Goal: Task Accomplishment & Management: Manage account settings

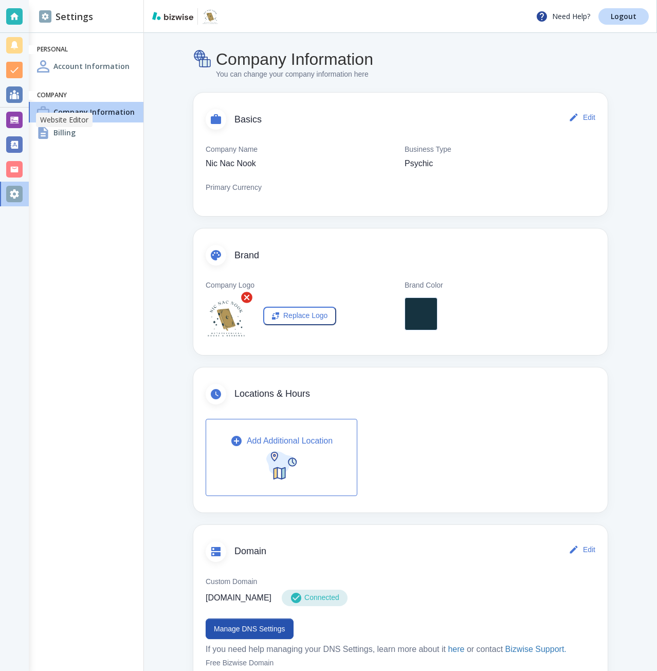
click at [17, 122] on div at bounding box center [14, 120] width 16 height 16
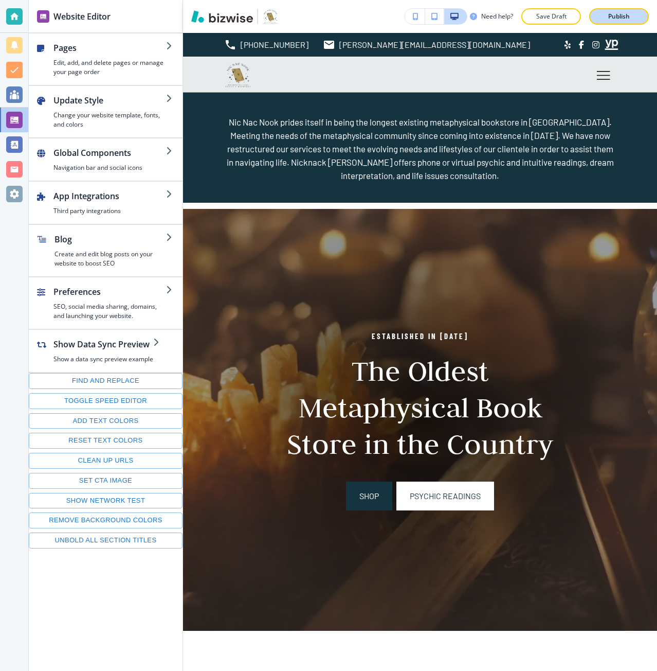
click at [624, 19] on p "Publish" at bounding box center [619, 16] width 22 height 9
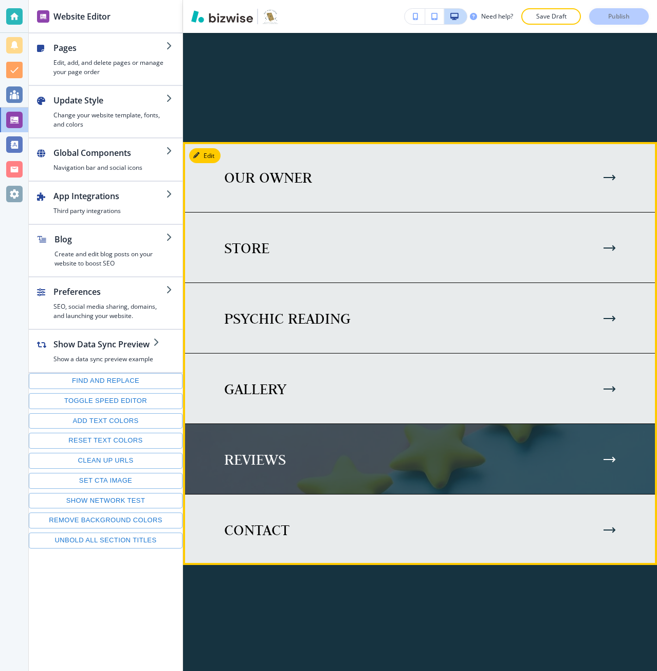
scroll to position [3188, 0]
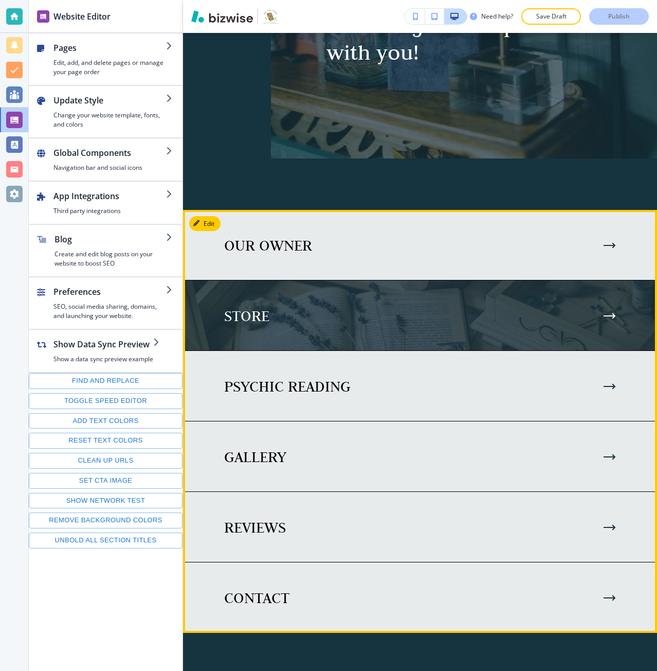
click at [230, 311] on p "STORE" at bounding box center [246, 316] width 45 height 20
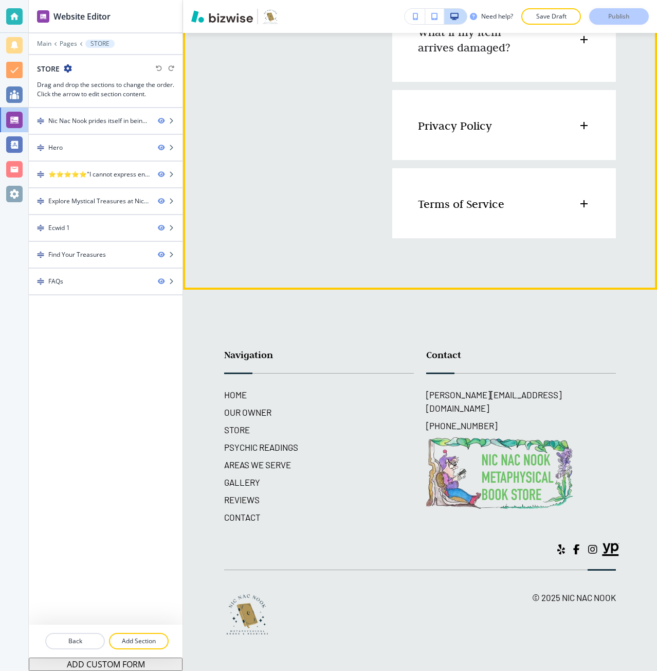
scroll to position [2636, 0]
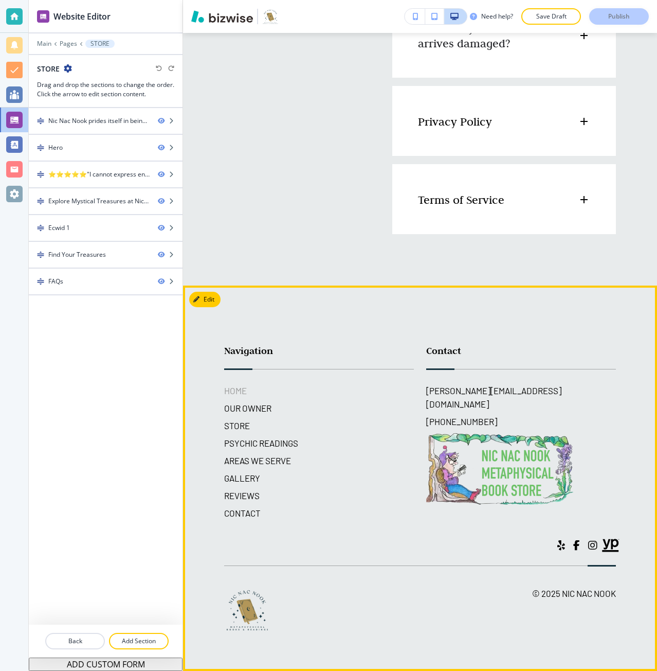
click at [249, 387] on h6 "HOME" at bounding box center [319, 390] width 190 height 13
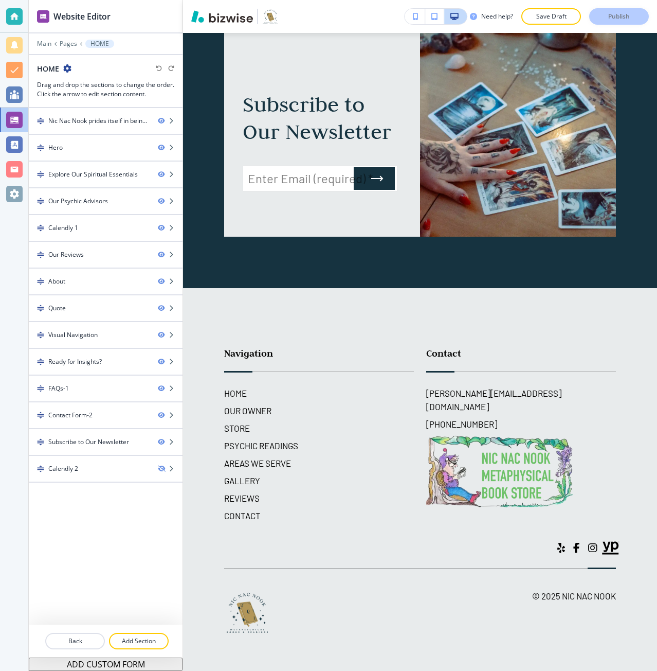
scroll to position [5548, 0]
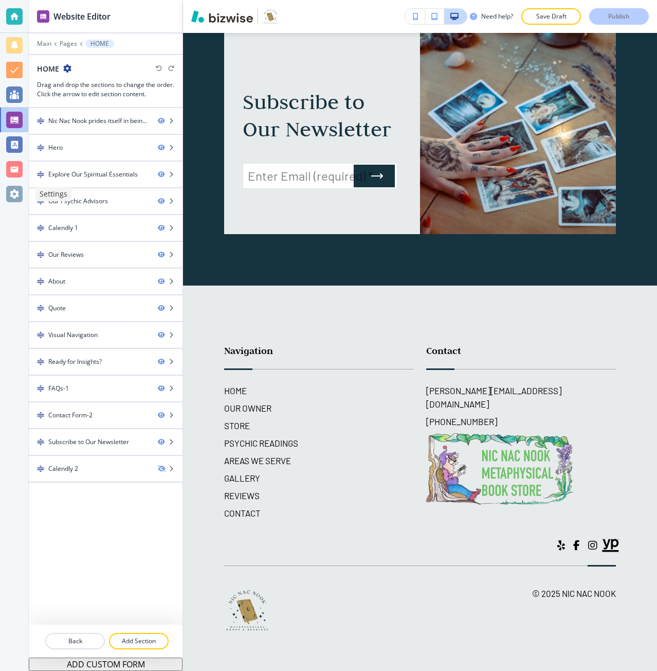
click at [19, 197] on div at bounding box center [14, 194] width 16 height 16
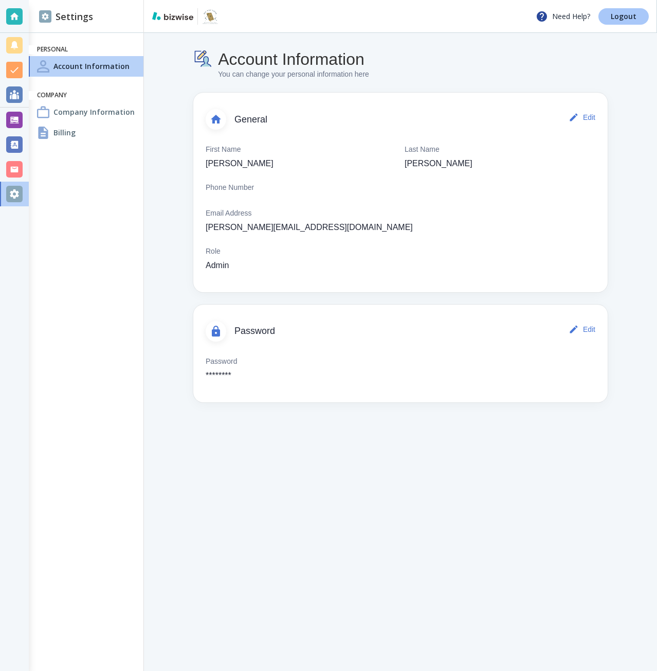
click at [617, 19] on p "Logout" at bounding box center [624, 16] width 26 height 7
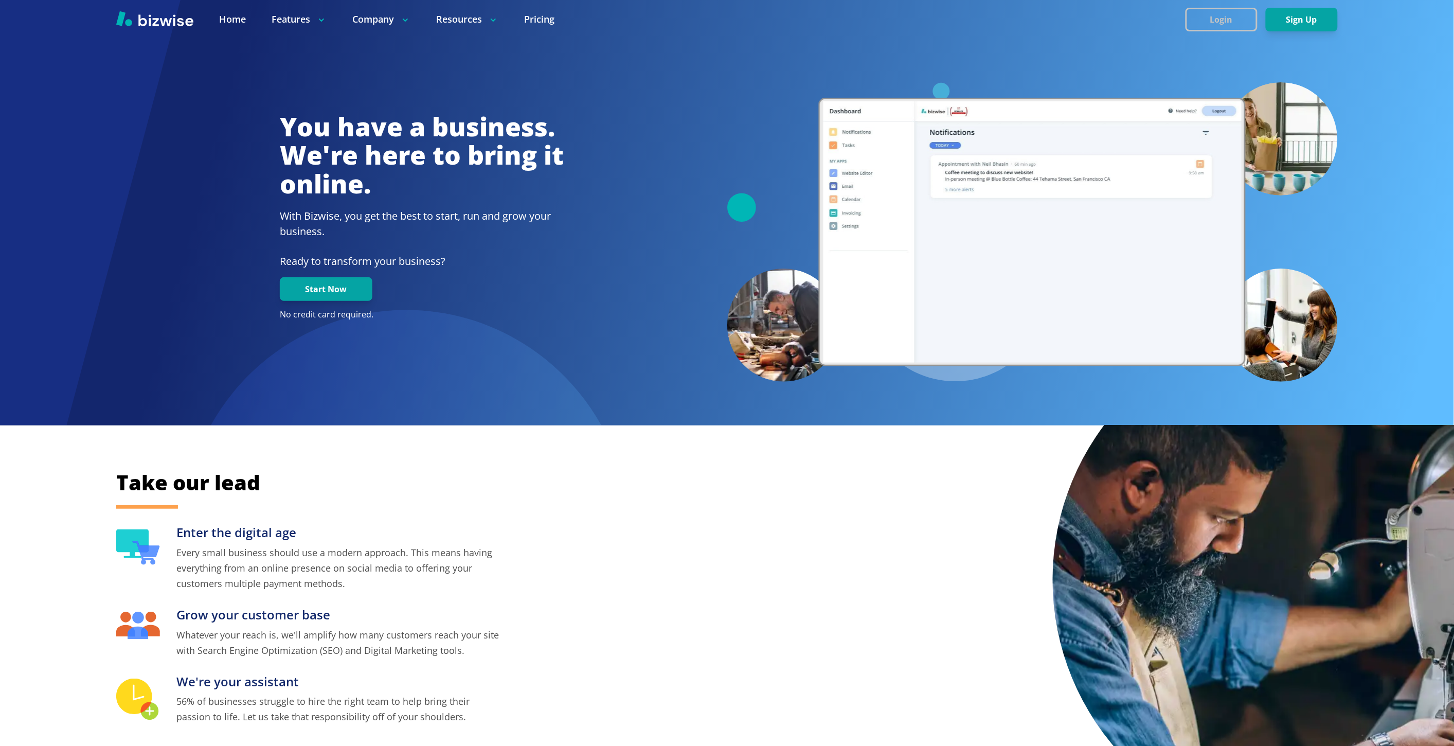
click at [1214, 16] on button "Login" at bounding box center [1221, 20] width 72 height 24
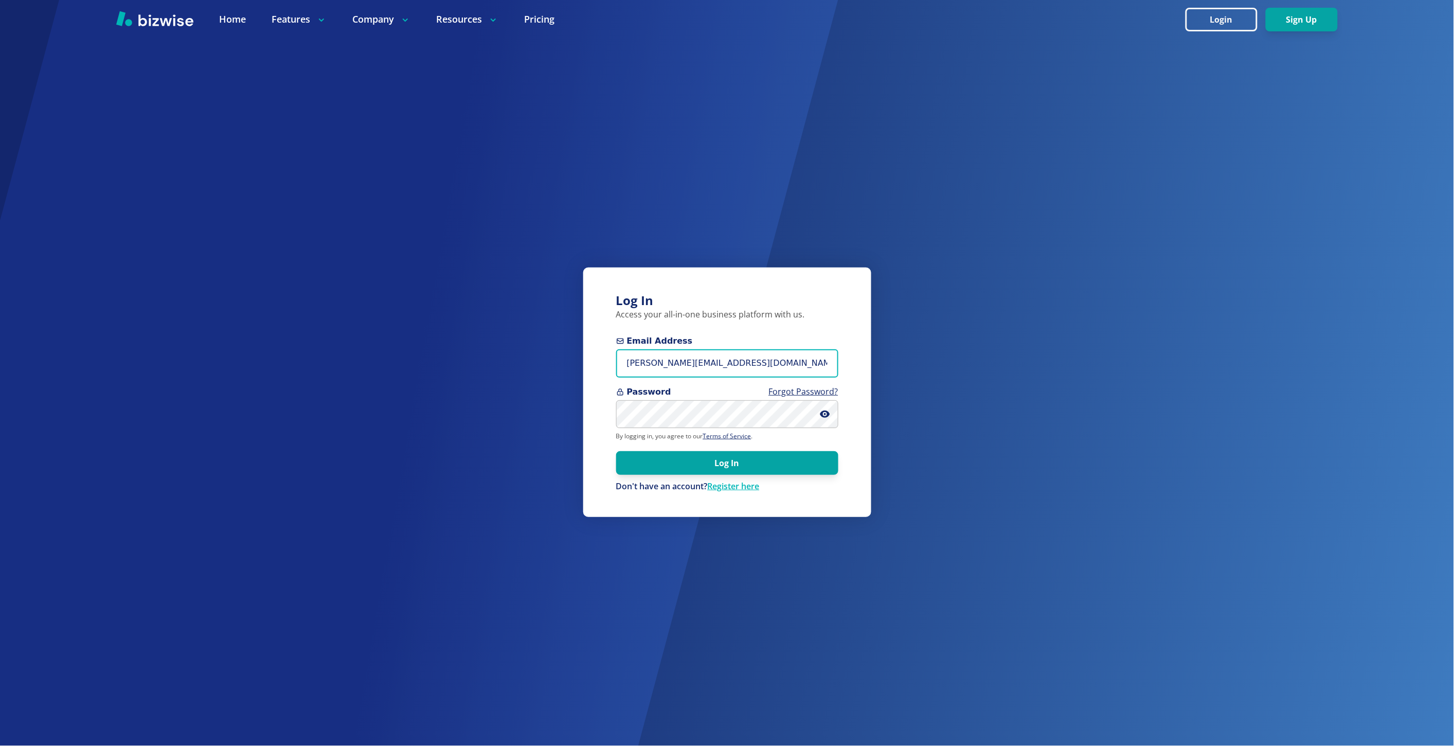
click at [654, 368] on input "marie@bizwise.com" at bounding box center [727, 363] width 222 height 28
type input "[PERSON_NAME][EMAIL_ADDRESS][DOMAIN_NAME]"
click at [616, 450] on button "Log In" at bounding box center [727, 462] width 222 height 24
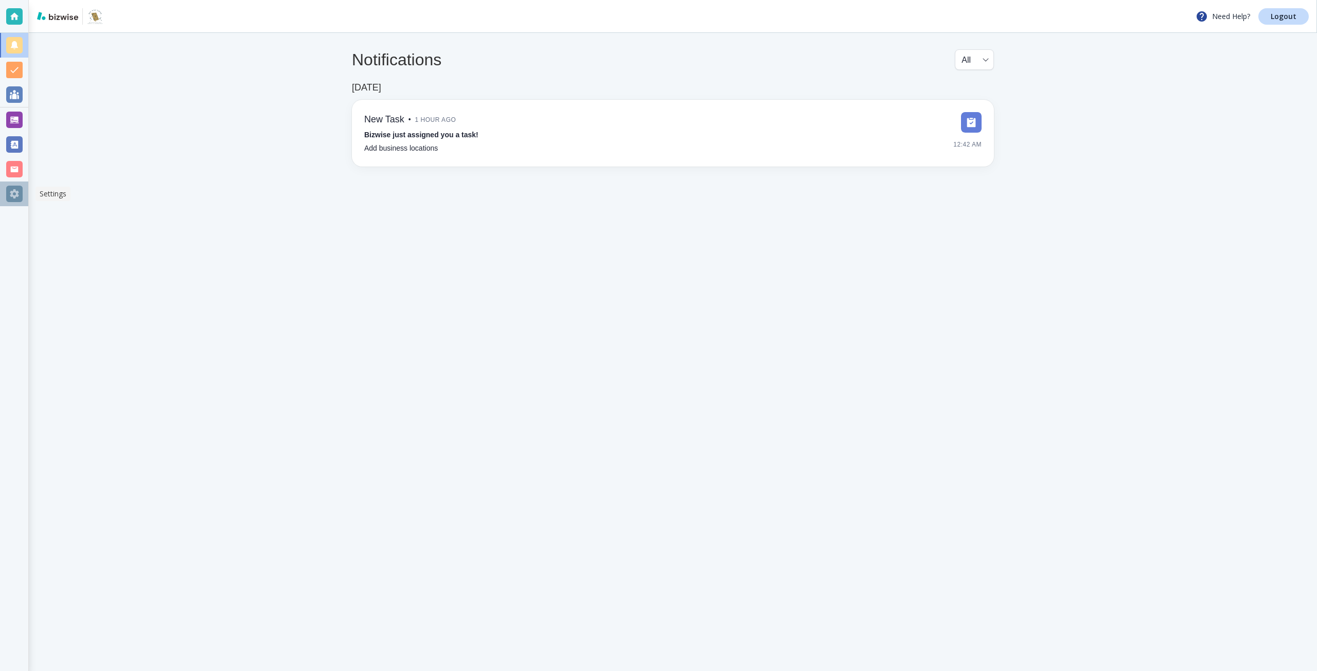
click at [13, 195] on div at bounding box center [14, 194] width 16 height 16
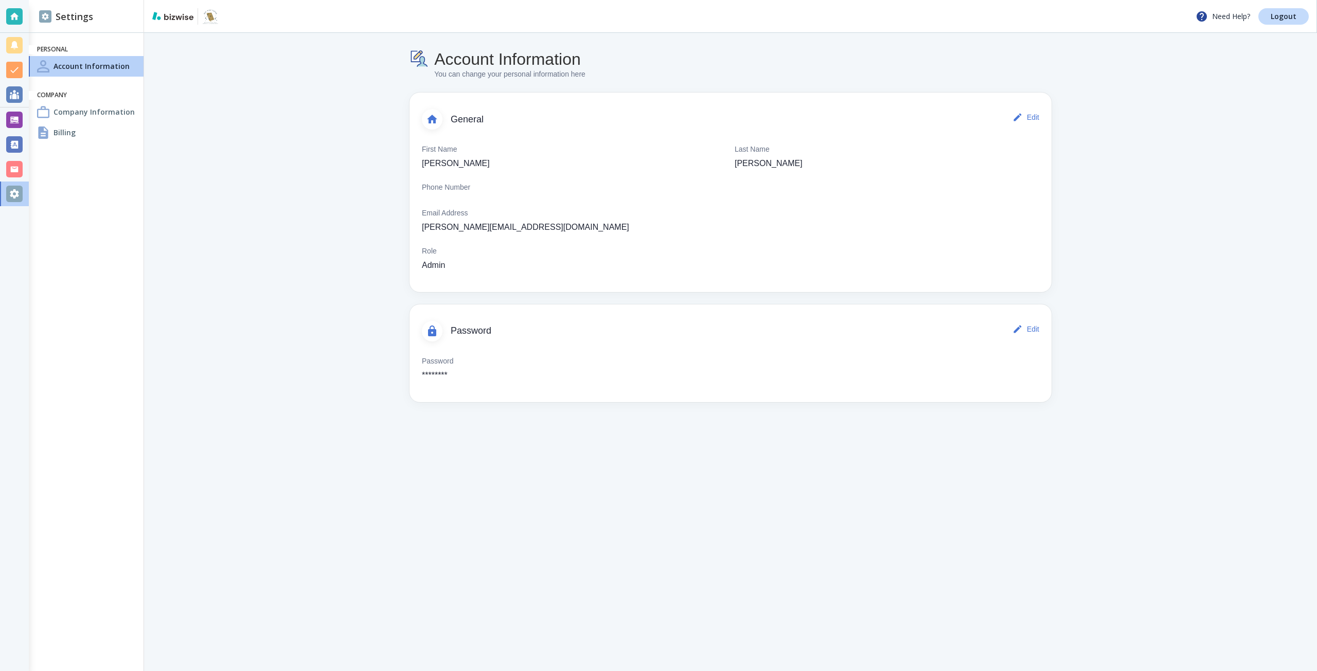
click at [105, 114] on h4 "Company Information" at bounding box center [93, 111] width 81 height 11
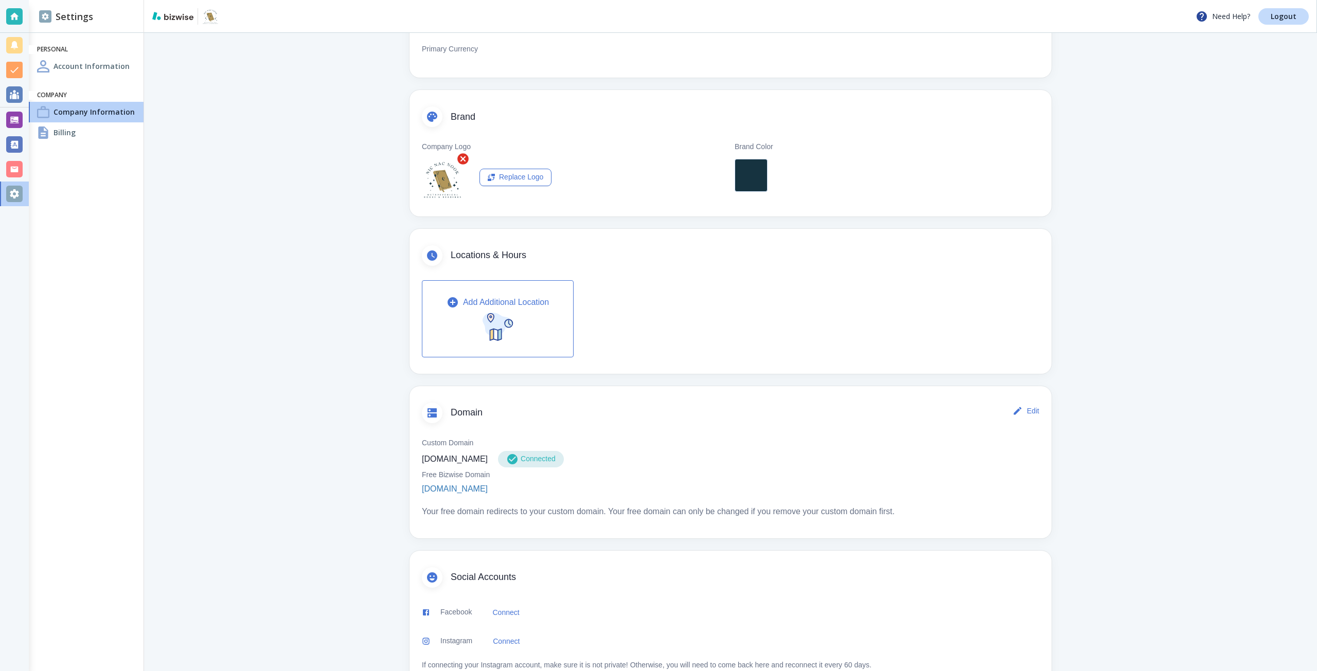
scroll to position [171, 0]
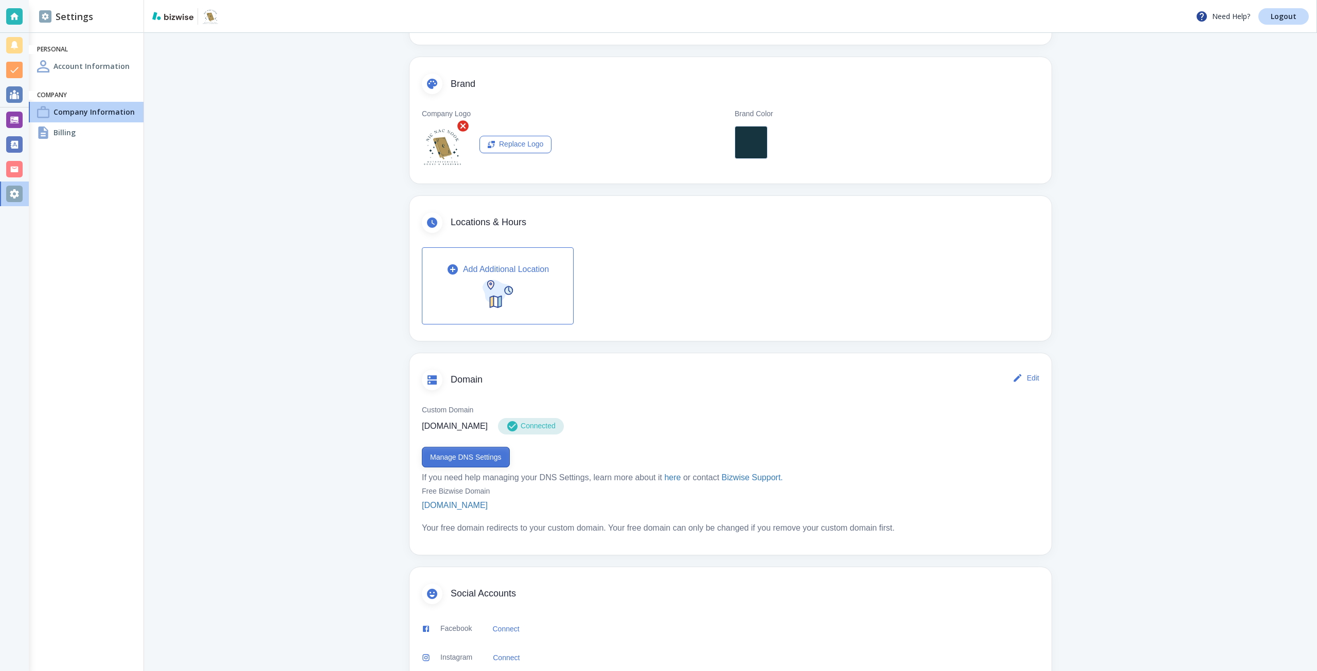
click at [470, 452] on button "Manage DNS Settings" at bounding box center [466, 457] width 88 height 21
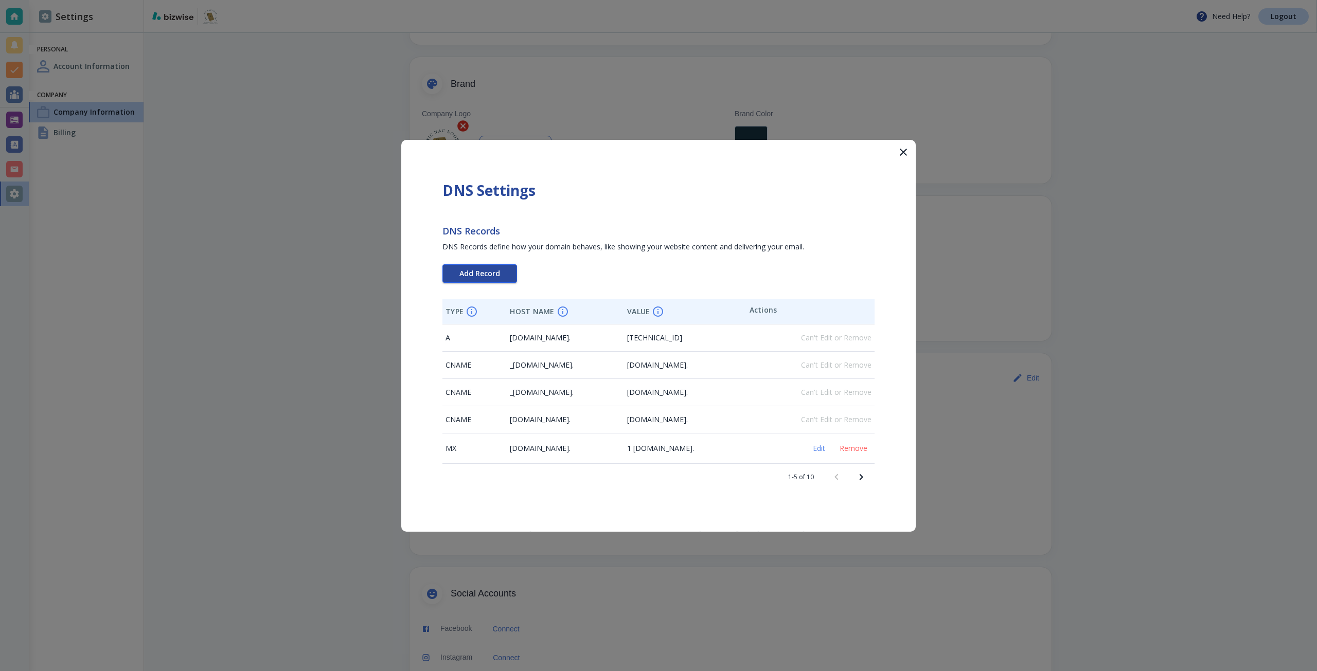
click at [483, 280] on button "Add Record" at bounding box center [479, 273] width 75 height 19
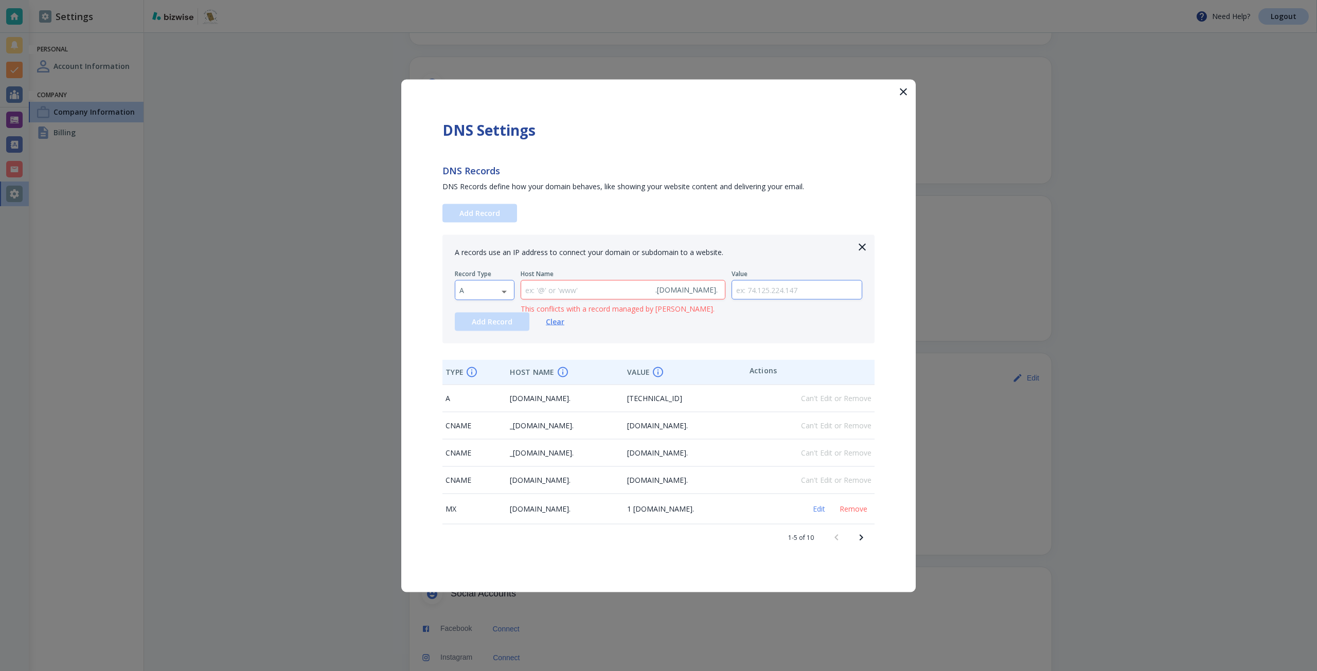
click at [502, 0] on body "Need Help? Logout Settings Personal Account Information Company Company Informa…" at bounding box center [658, 0] width 1317 height 0
click at [484, 351] on li "TXT" at bounding box center [484, 356] width 59 height 16
type input "TXT"
click at [755, 296] on input "text" at bounding box center [797, 289] width 130 height 19
paste input "google-site-verification=q0ZOesPnG8UQ4fSafqZXKtQNF0Qn6NEwd5xQyNSRZzQ"
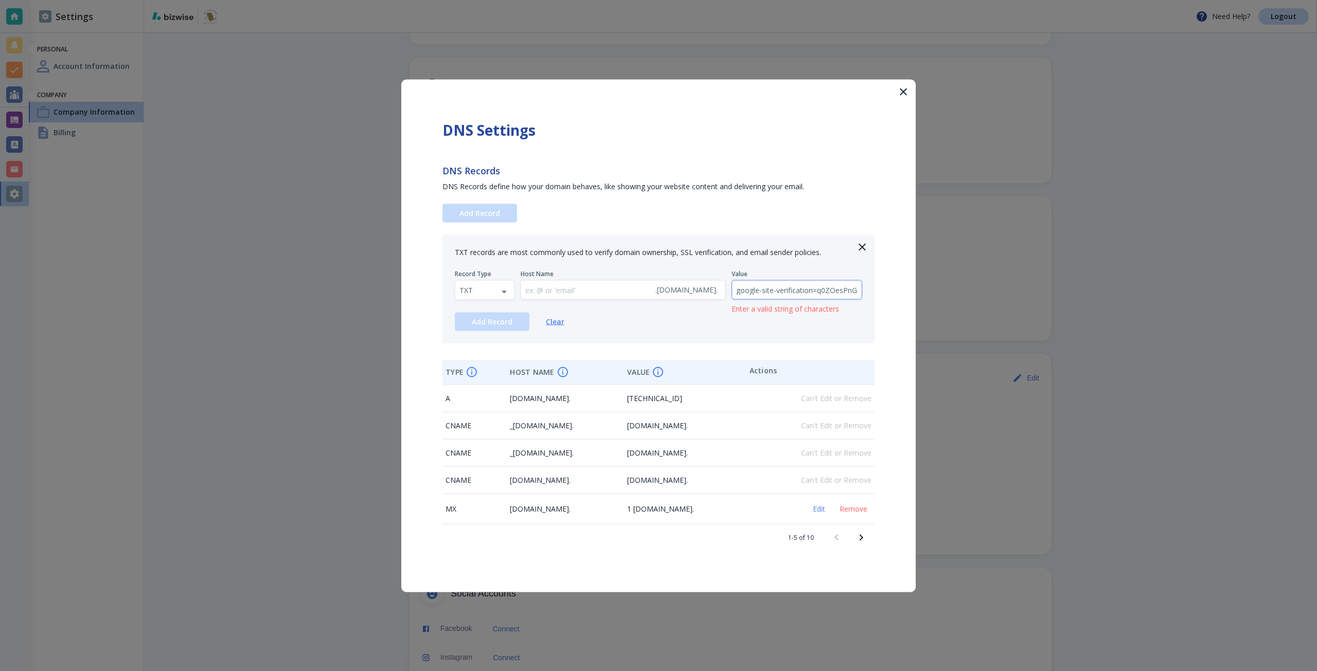
scroll to position [0, 144]
type input "google-site-verification=q0ZOesPnG8UQ4fSafqZXKtQNF0Qn6NEwd5xQyNSRZzQ"
click at [490, 325] on span "Add Record" at bounding box center [492, 321] width 41 height 7
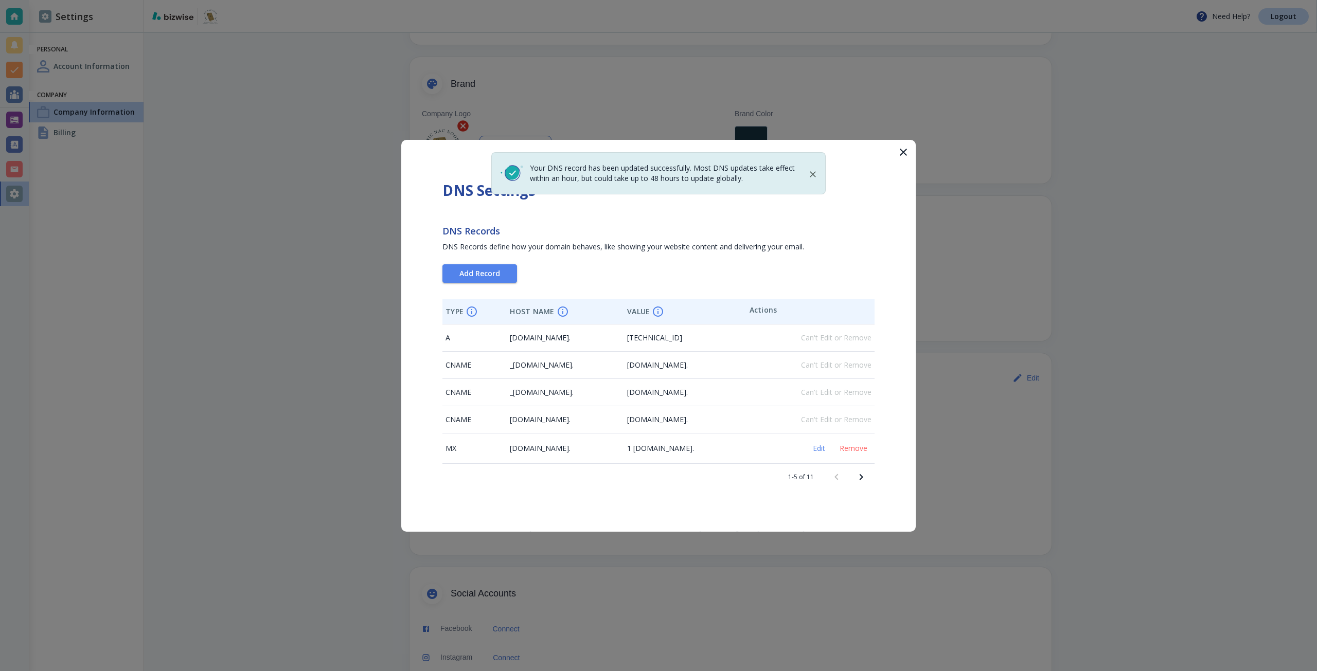
click at [1093, 36] on div at bounding box center [658, 335] width 1317 height 671
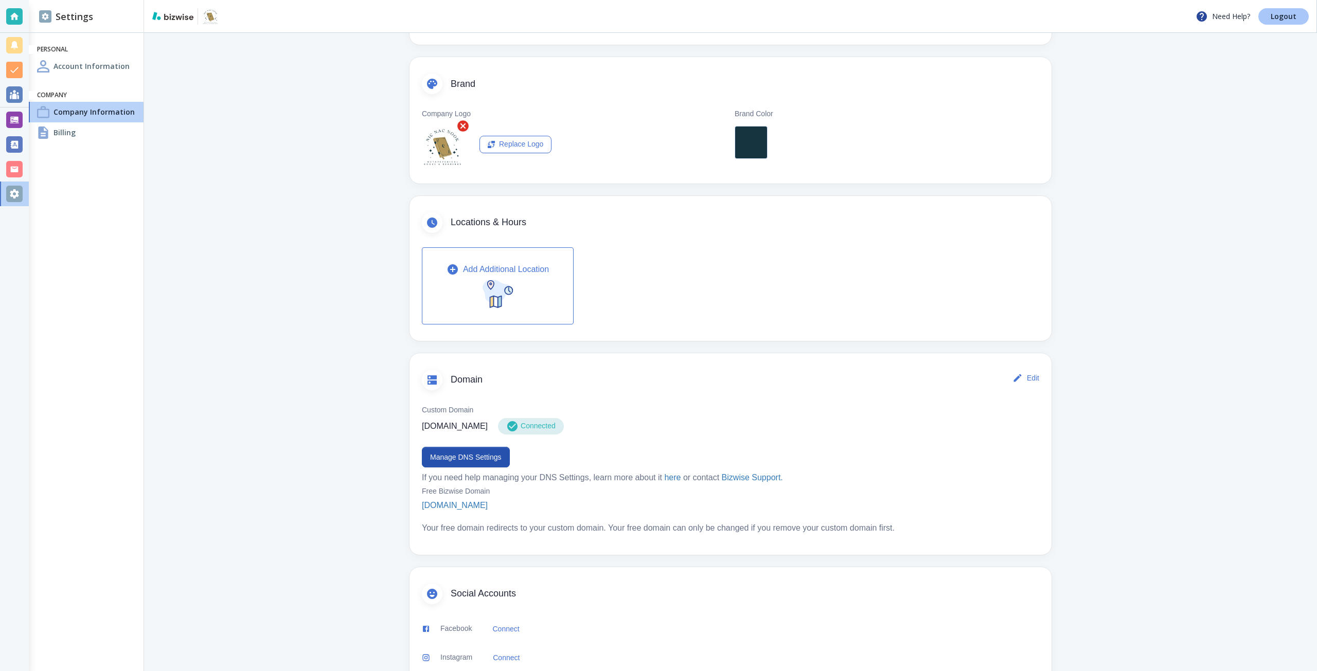
drag, startPoint x: 1277, startPoint y: 19, endPoint x: 1246, endPoint y: 6, distance: 34.4
click at [1277, 19] on p "Logout" at bounding box center [1283, 16] width 26 height 7
